Goal: Communication & Community: Answer question/provide support

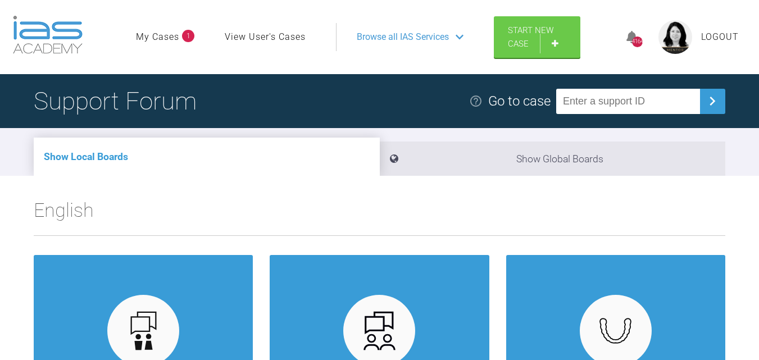
click at [153, 38] on link "My Cases" at bounding box center [157, 37] width 43 height 15
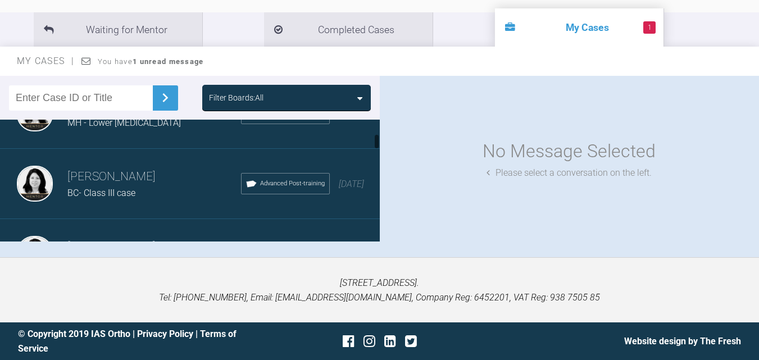
scroll to position [112, 0]
click at [124, 182] on h3 "[PERSON_NAME]" at bounding box center [154, 175] width 174 height 19
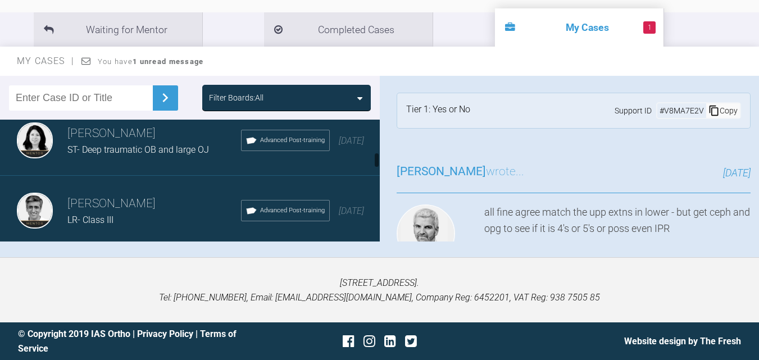
scroll to position [281, 0]
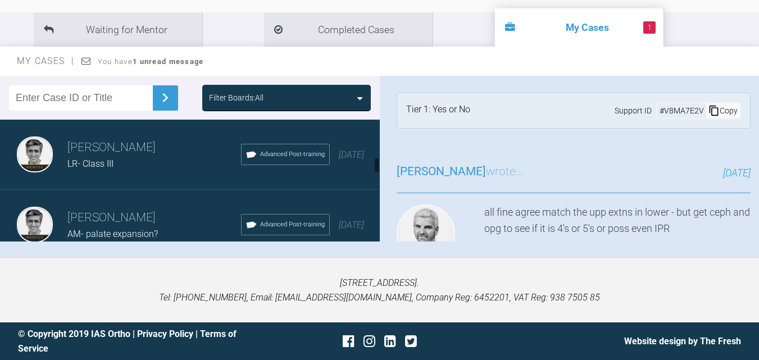
click at [129, 160] on div "LR- Class III" at bounding box center [154, 164] width 174 height 15
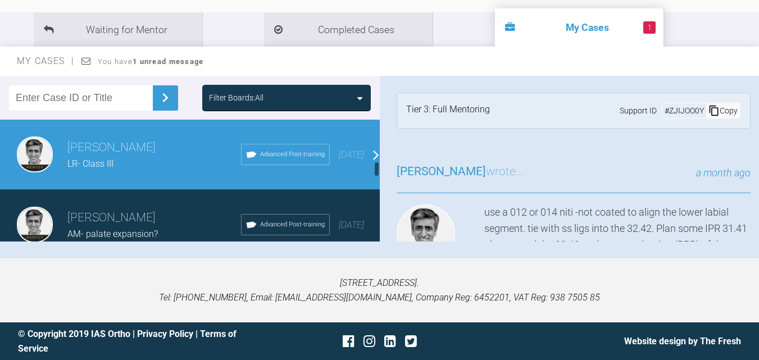
scroll to position [337, 0]
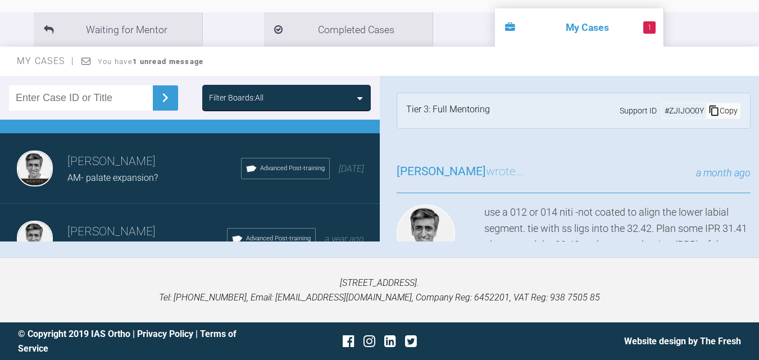
click at [125, 166] on h3 "[PERSON_NAME]" at bounding box center [154, 161] width 174 height 19
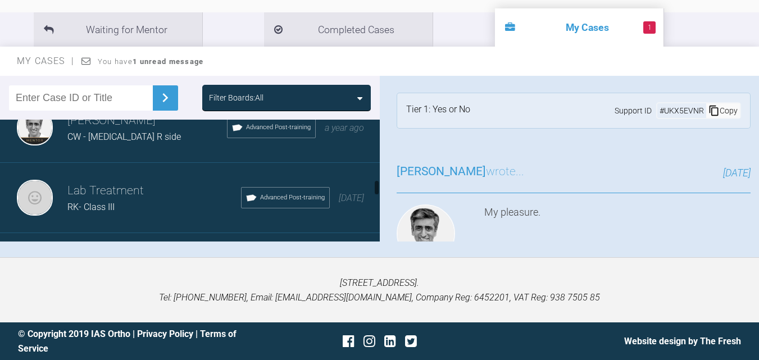
scroll to position [450, 0]
click at [148, 147] on div "[PERSON_NAME] CW - [MEDICAL_DATA] R side Advanced Post-training a year ago" at bounding box center [194, 127] width 388 height 70
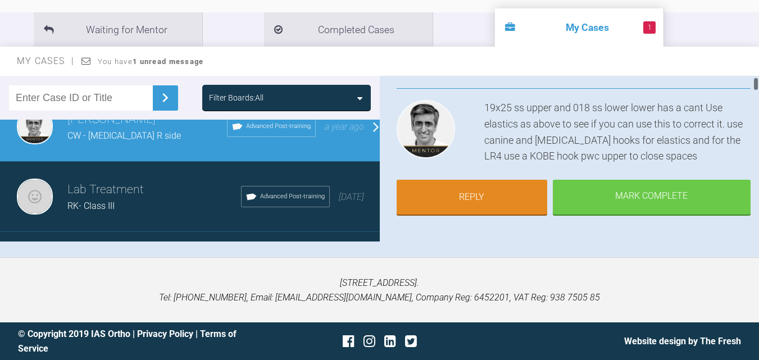
scroll to position [112, 0]
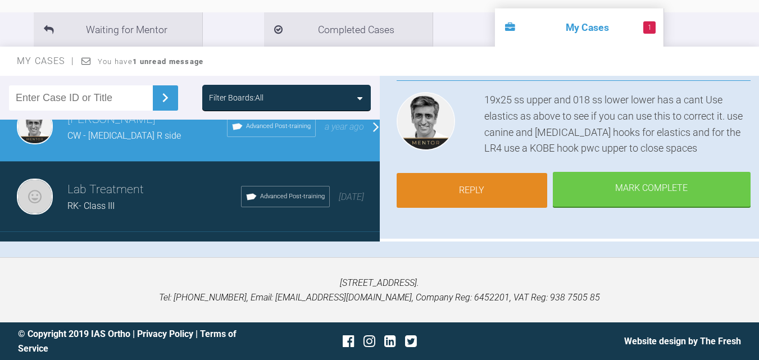
click at [464, 193] on link "Reply" at bounding box center [472, 190] width 151 height 35
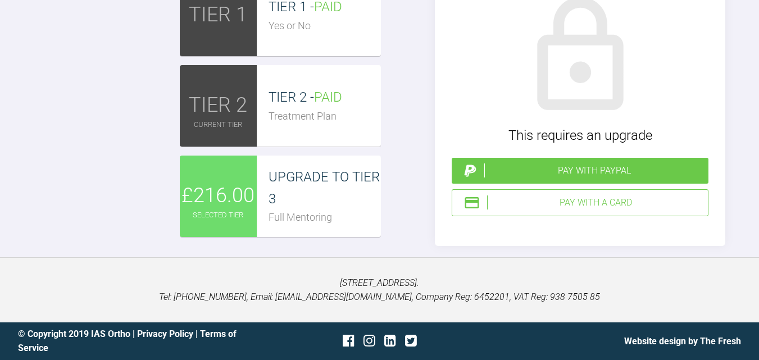
scroll to position [9831, 0]
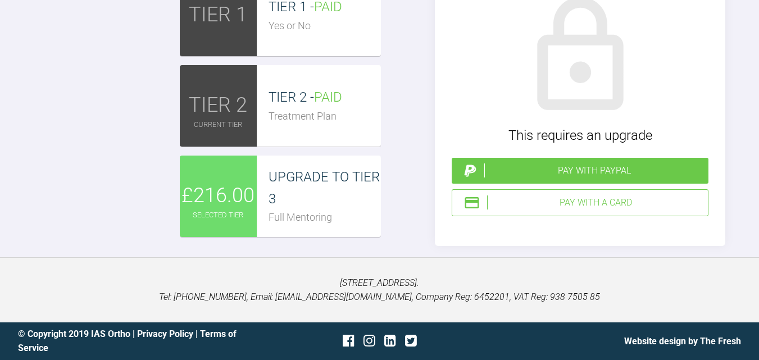
drag, startPoint x: 586, startPoint y: 245, endPoint x: 576, endPoint y: 245, distance: 10.1
drag, startPoint x: 653, startPoint y: 242, endPoint x: 647, endPoint y: 244, distance: 5.9
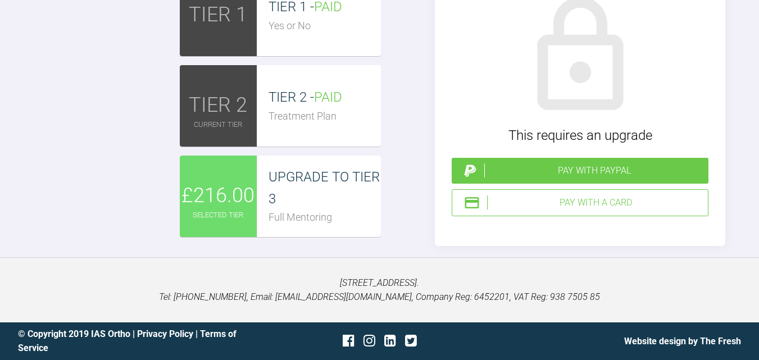
drag, startPoint x: 603, startPoint y: 242, endPoint x: 597, endPoint y: 242, distance: 6.2
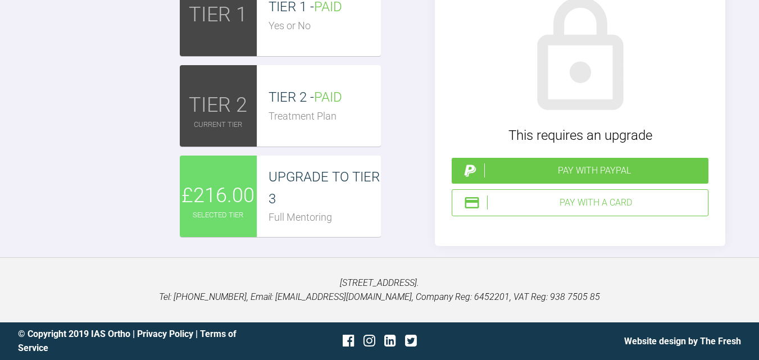
type textarea "HI [PERSON_NAME] please have a look closed upper spaces- with pc and yes there …"
type input "C:\fakepath\IMG_8693.JPG"
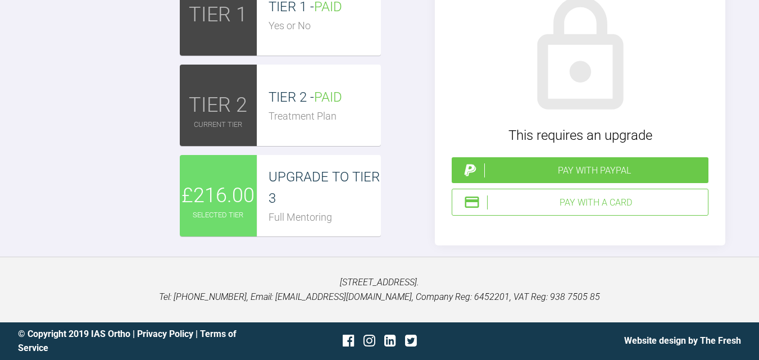
scroll to position [10941, 0]
click at [614, 207] on div "Pay with a Card" at bounding box center [595, 203] width 216 height 15
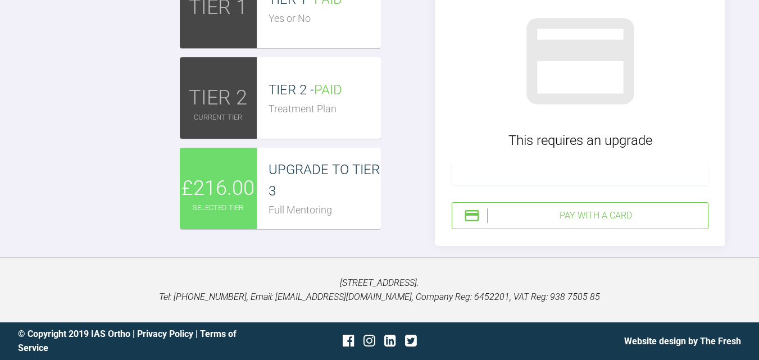
click at [567, 220] on div "Pay with a Card" at bounding box center [595, 216] width 216 height 15
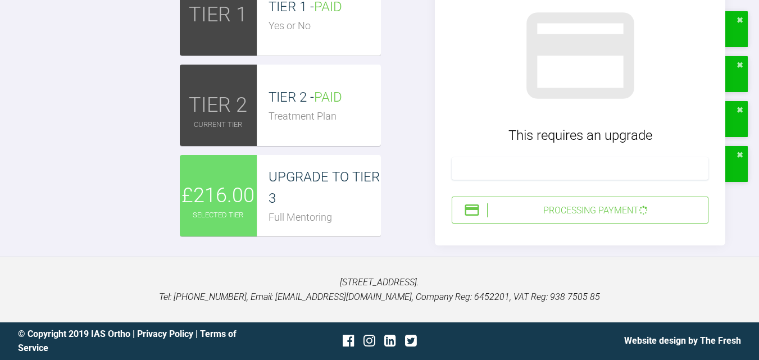
click at [545, 205] on div "Processing Payment" at bounding box center [595, 210] width 216 height 15
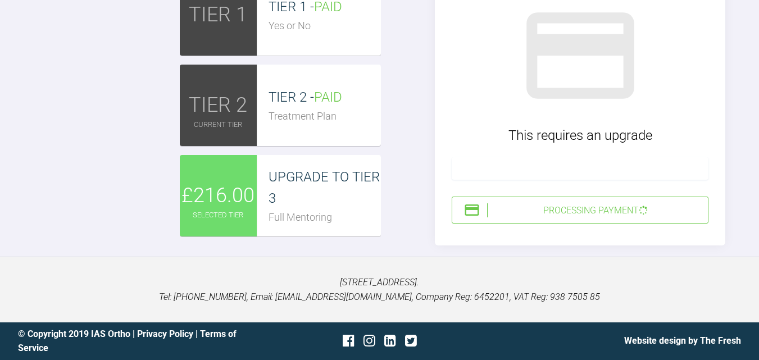
scroll to position [9761, 0]
type textarea "HI [PERSON_NAME] please have a look closed upper spaces- with pc and yes there …"
click at [589, 211] on div "Processing Payment" at bounding box center [595, 210] width 216 height 15
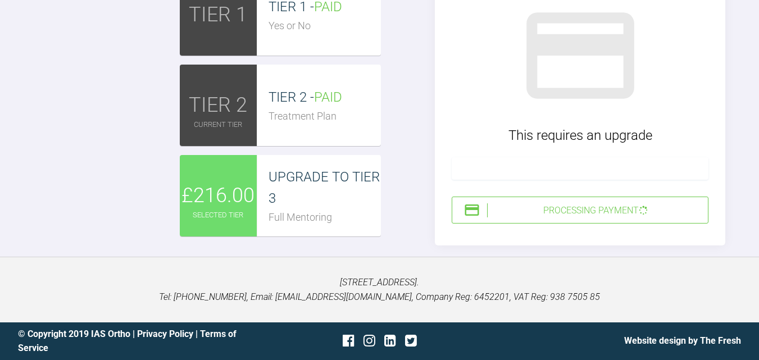
click at [563, 215] on div "Processing Payment" at bounding box center [595, 210] width 216 height 15
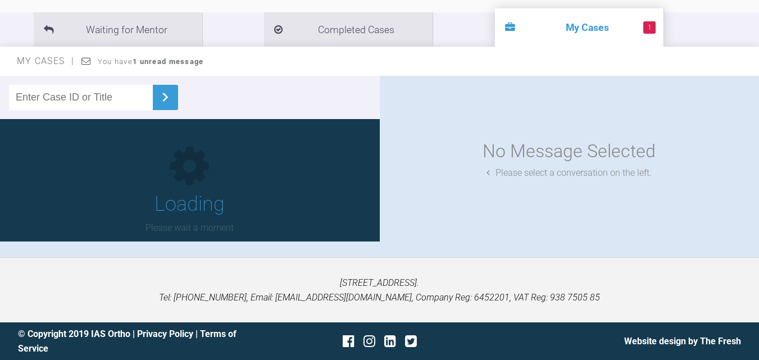
scroll to position [124, 0]
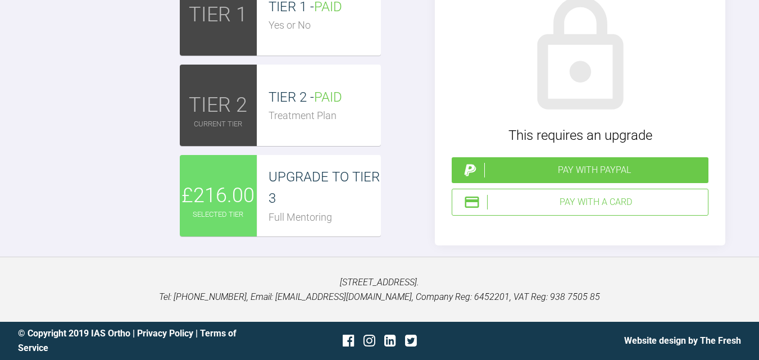
scroll to position [9835, 0]
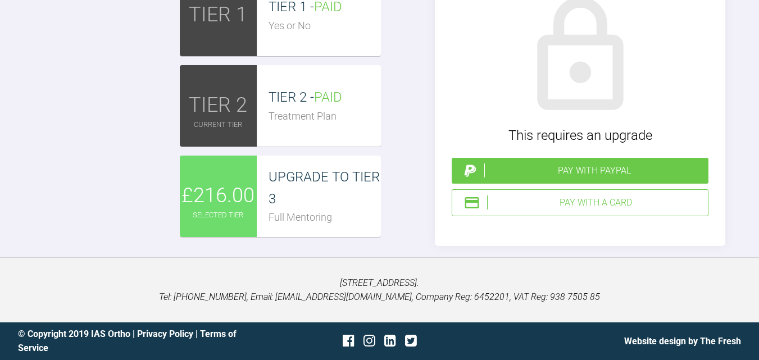
scroll to position [10116, 0]
type input "C:\fakepath\IMG_8693.JPG"
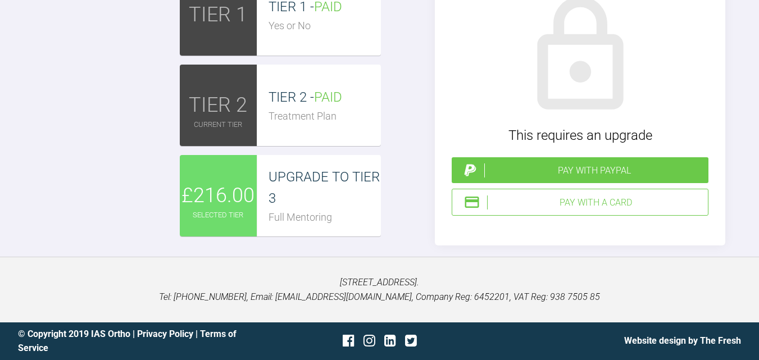
drag, startPoint x: 259, startPoint y: 173, endPoint x: 288, endPoint y: 172, distance: 29.8
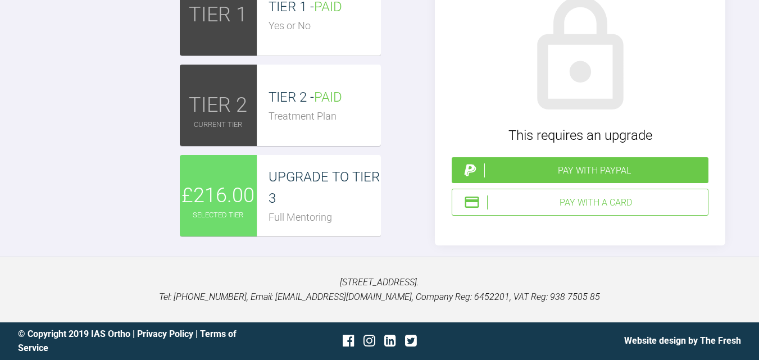
scroll to position [10903, 0]
type textarea "Hi Asif Upper spaces closed midline still off lower class III elastics added ca…"
click at [583, 210] on div "Pay with a Card" at bounding box center [595, 203] width 216 height 15
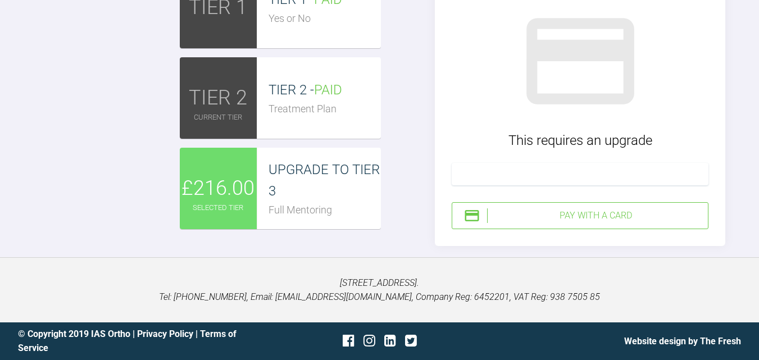
click at [532, 229] on div "Pay with a Card" at bounding box center [580, 215] width 257 height 27
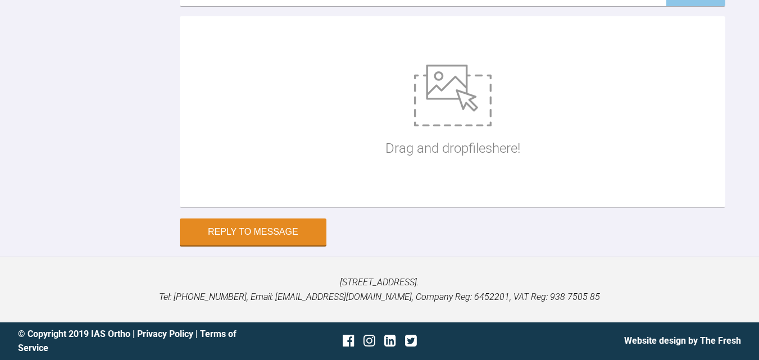
scroll to position [10240, 0]
